Goal: Task Accomplishment & Management: Use online tool/utility

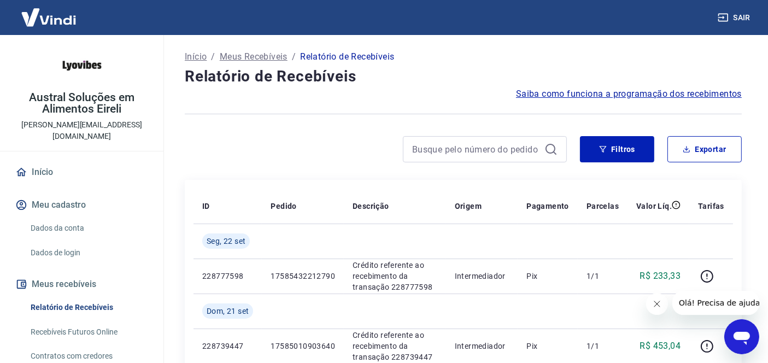
scroll to position [81, 0]
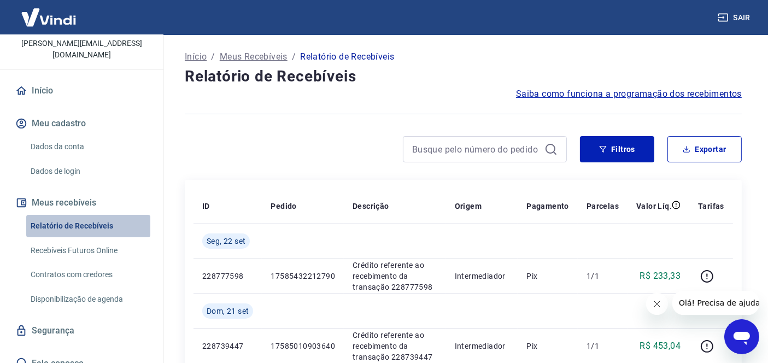
click at [92, 215] on link "Relatório de Recebíveis" at bounding box center [88, 226] width 124 height 22
